Goal: Task Accomplishment & Management: Use online tool/utility

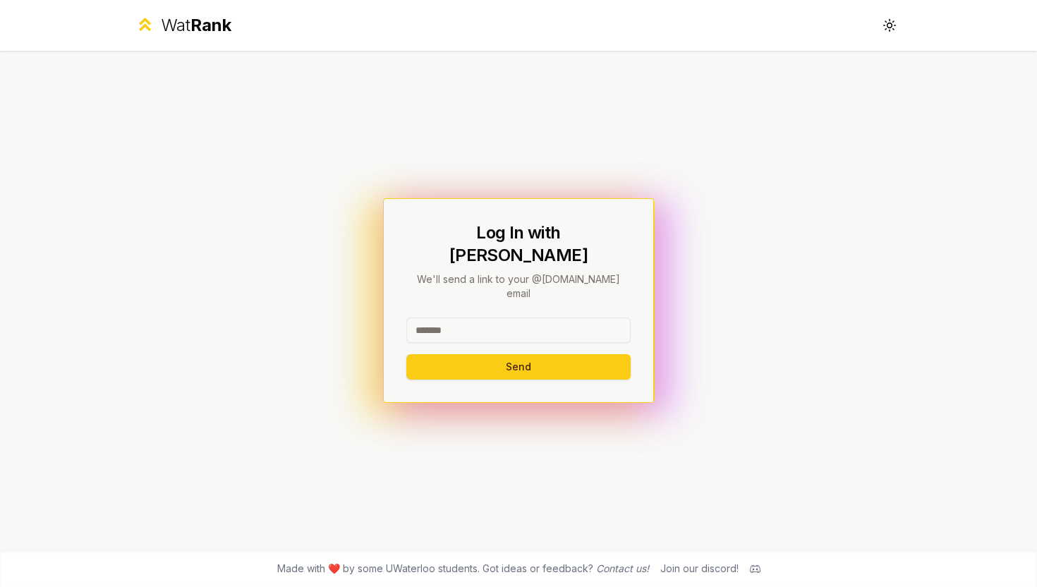
click at [483, 318] on input at bounding box center [518, 330] width 224 height 25
type input "********"
click at [506, 354] on button "Send" at bounding box center [518, 366] width 224 height 25
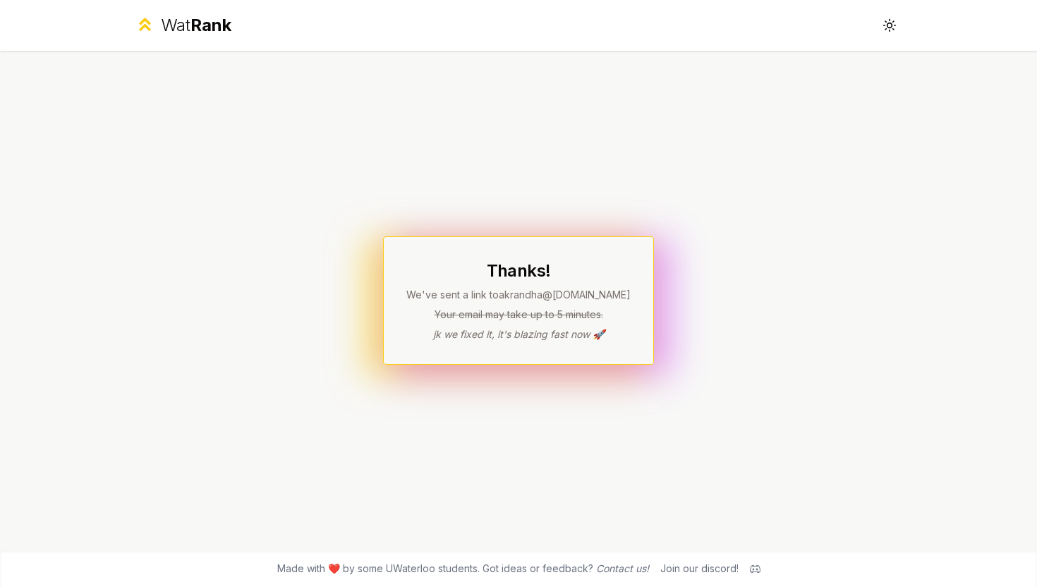
click at [715, 570] on div "Join our discord!" at bounding box center [700, 569] width 78 height 14
click at [751, 570] on icon at bounding box center [755, 569] width 11 height 8
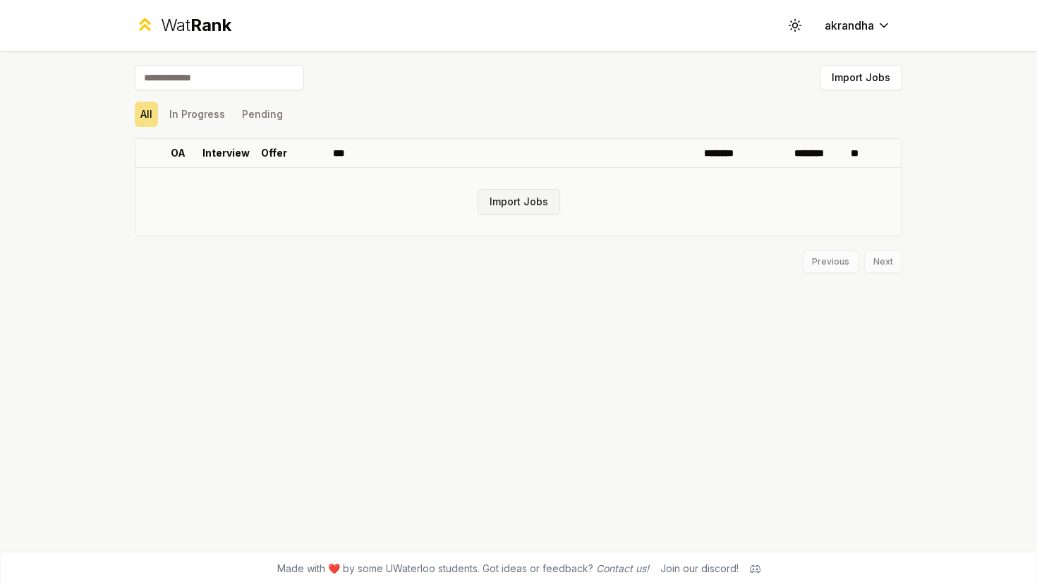
click at [522, 200] on button "Import Jobs" at bounding box center [519, 201] width 83 height 25
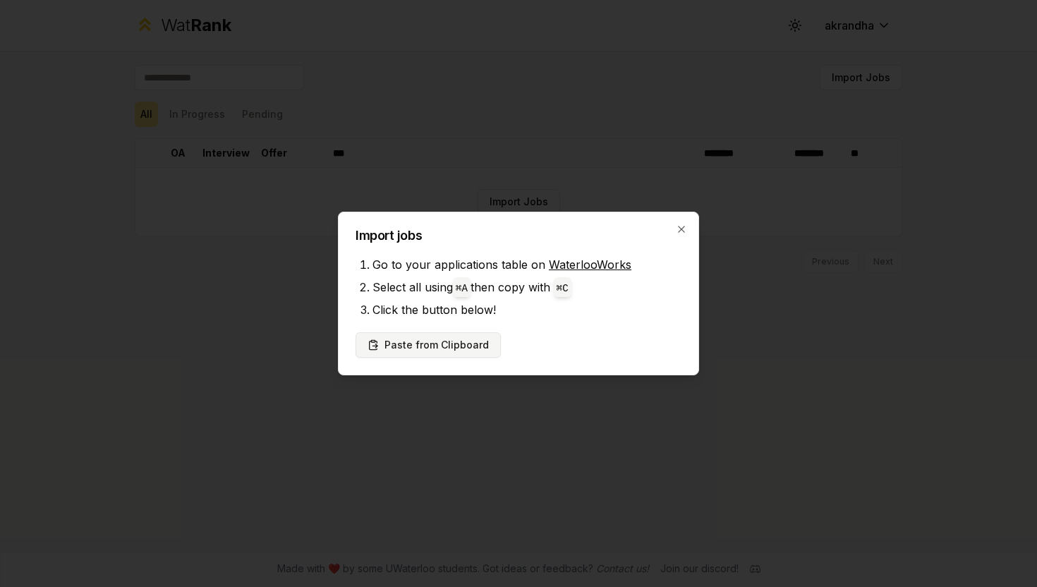
click at [442, 336] on button "Paste from Clipboard" at bounding box center [428, 344] width 145 height 25
click at [438, 349] on button "Paste from Clipboard" at bounding box center [428, 344] width 145 height 25
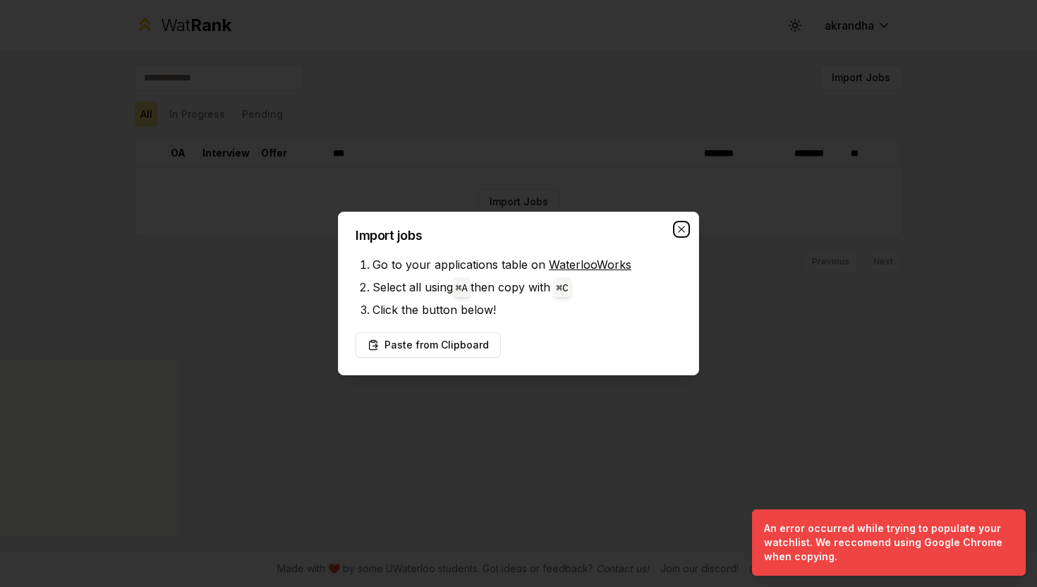
click at [686, 228] on icon "button" at bounding box center [681, 229] width 11 height 11
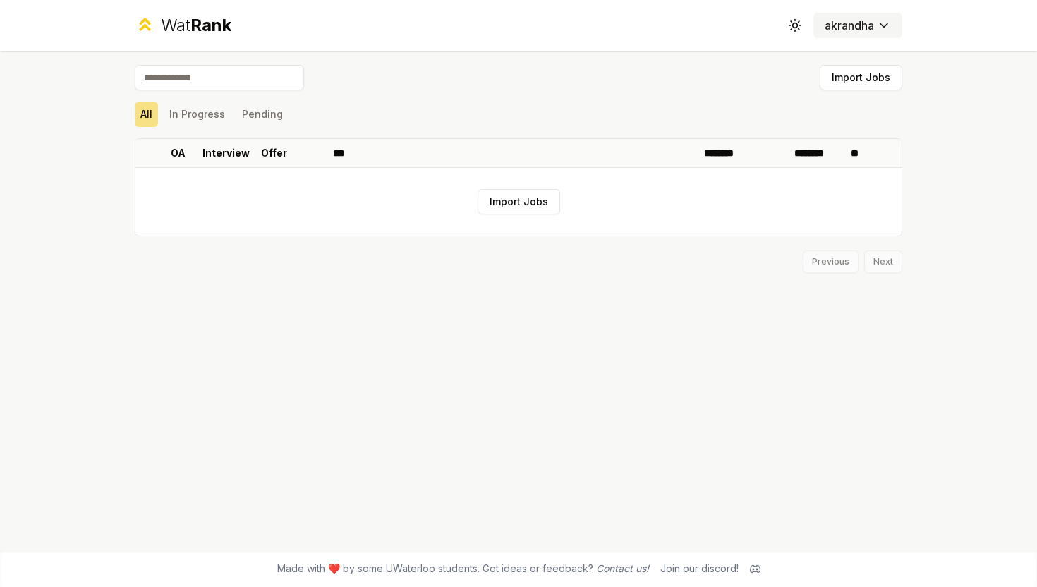
click at [857, 13] on button "akrandha" at bounding box center [858, 25] width 89 height 25
click at [843, 33] on html "Wat Rank Toggle theme akrandha Import Jobs All In Progress Pending OA Interview…" at bounding box center [518, 293] width 1037 height 587
click at [561, 100] on html "Wat Rank Toggle theme akrandha Import Jobs All In Progress Pending OA Interview…" at bounding box center [518, 293] width 1037 height 587
